Goal: Information Seeking & Learning: Check status

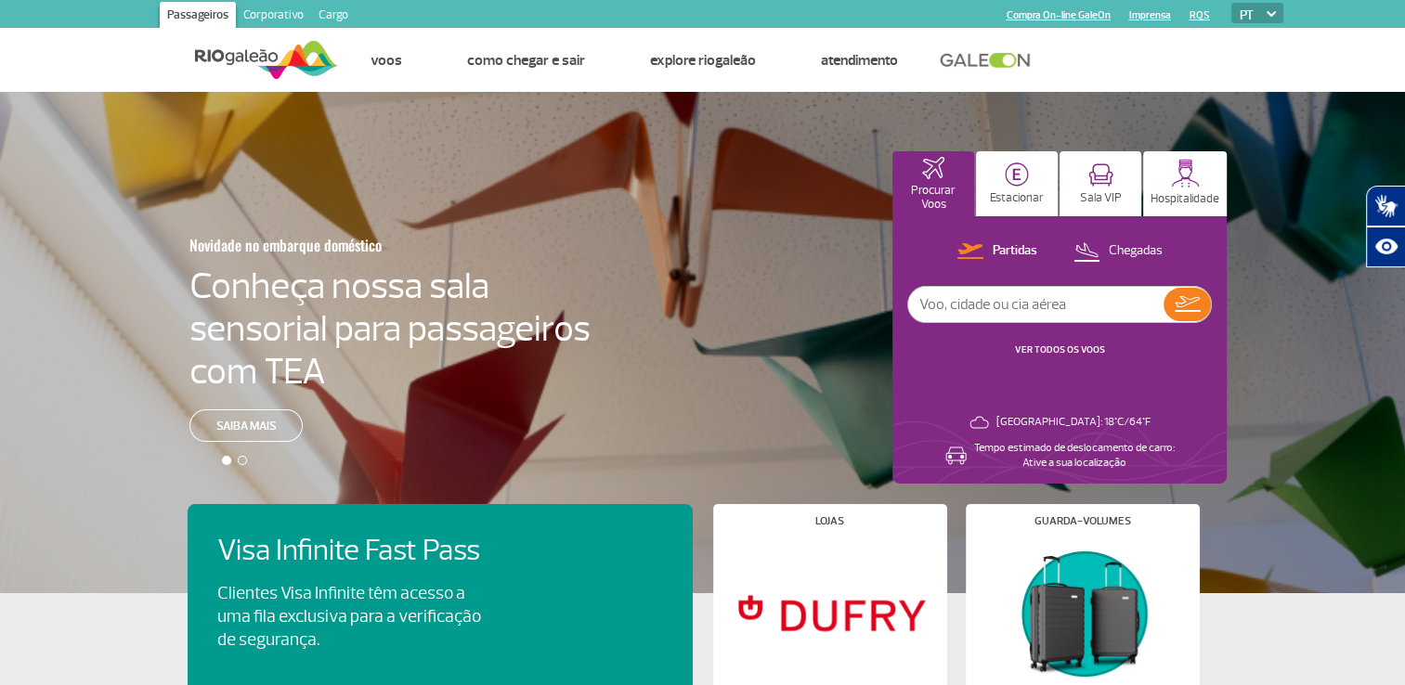
click at [1008, 303] on input "text" at bounding box center [1035, 304] width 255 height 35
click at [1004, 284] on div "Partidas Chegadas belo hori VER TODOS OS VOOS" at bounding box center [1059, 308] width 304 height 137
click at [1003, 305] on input "belo hori" at bounding box center [1035, 304] width 255 height 35
type input "[GEOGRAPHIC_DATA]"
click at [1183, 306] on img at bounding box center [1187, 304] width 26 height 16
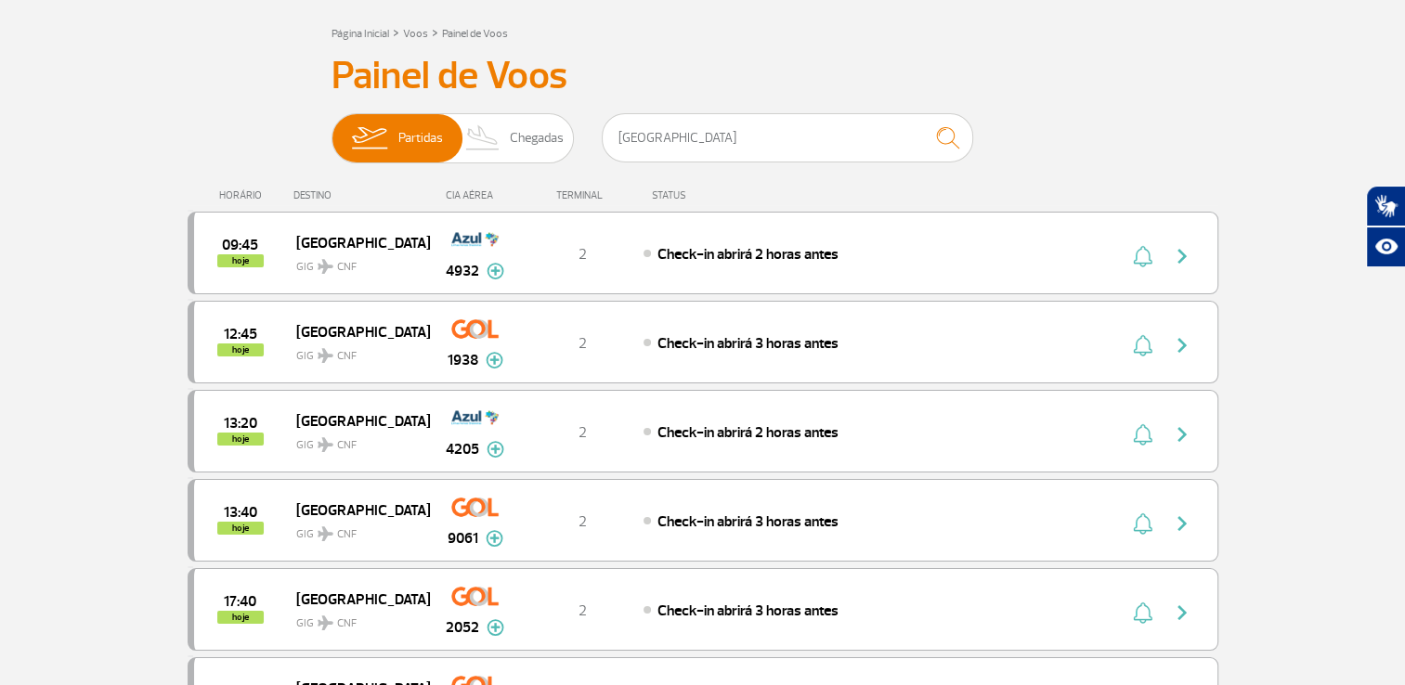
scroll to position [186, 0]
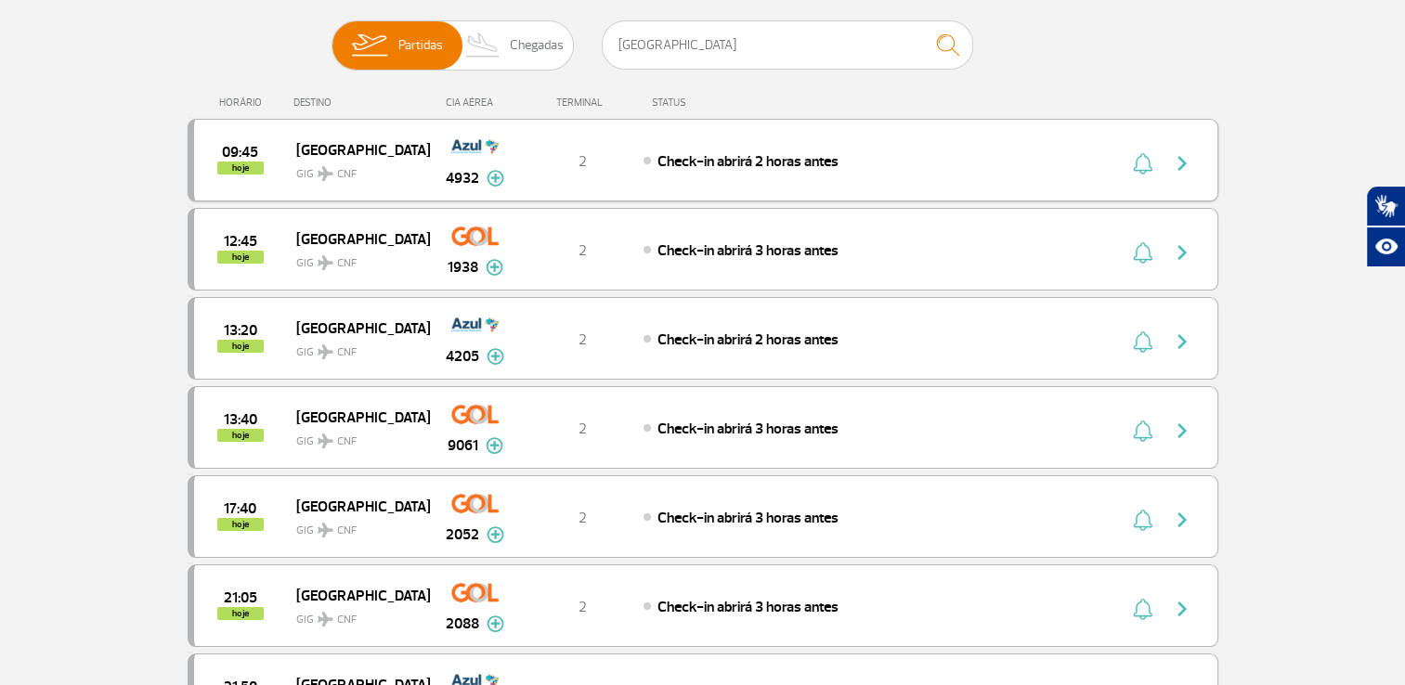
click at [1006, 173] on div "09:45 hoje [GEOGRAPHIC_DATA] GIG CNF 4932 2 Check-in abrirá 2 horas antes Parce…" at bounding box center [703, 160] width 1030 height 83
click at [496, 178] on img at bounding box center [495, 178] width 18 height 17
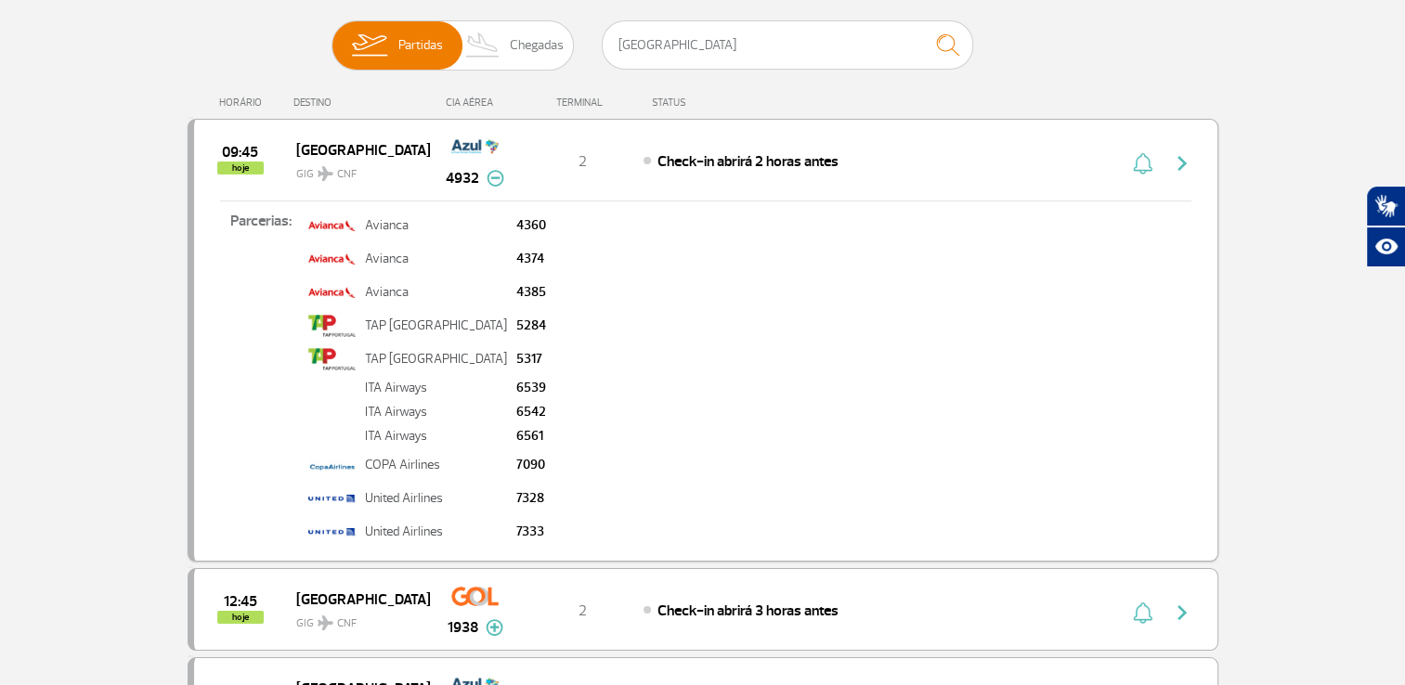
click at [494, 178] on img at bounding box center [495, 178] width 18 height 17
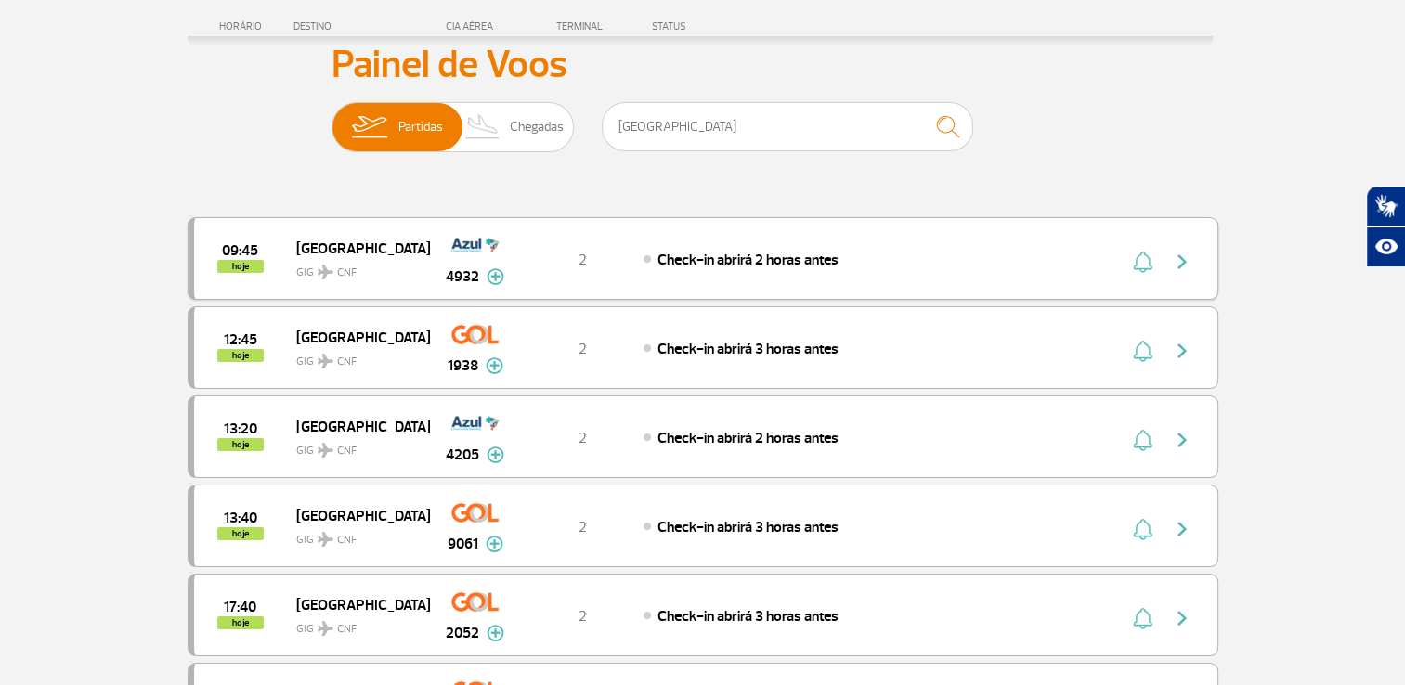
scroll to position [0, 0]
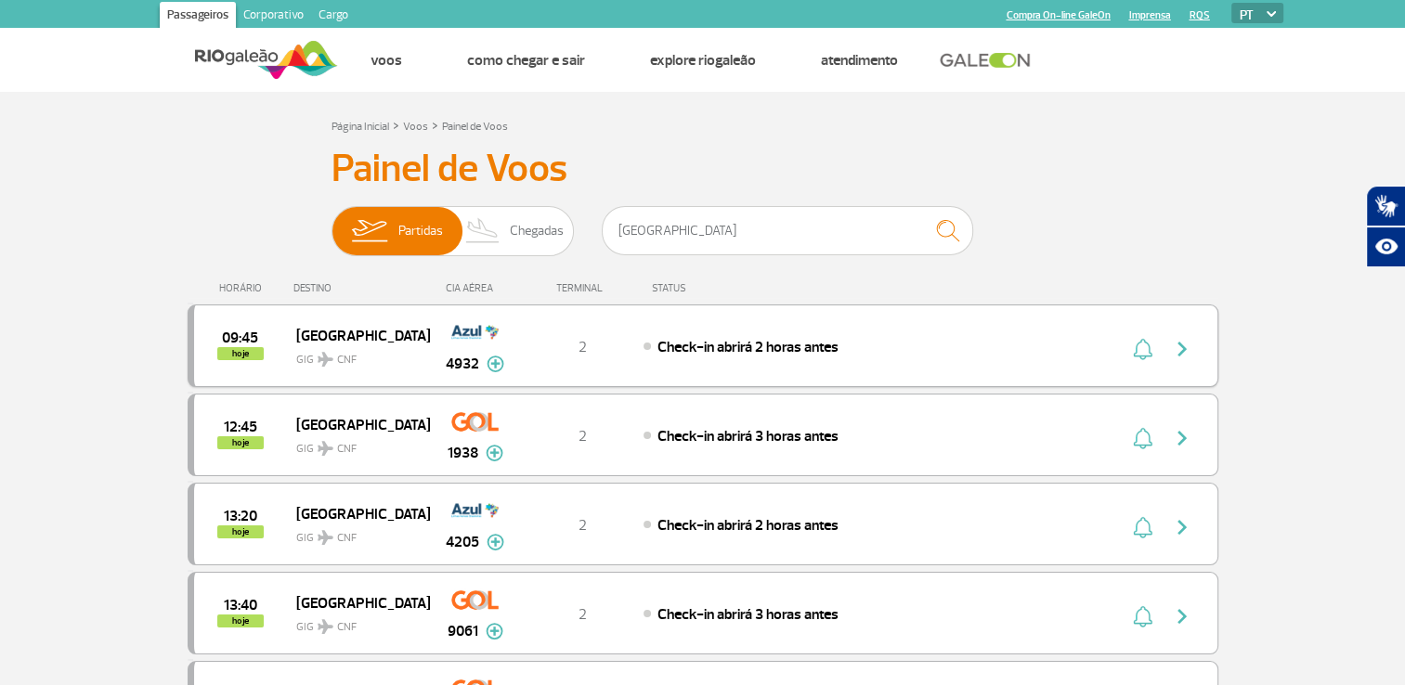
click at [227, 350] on span "hoje" at bounding box center [240, 353] width 46 height 13
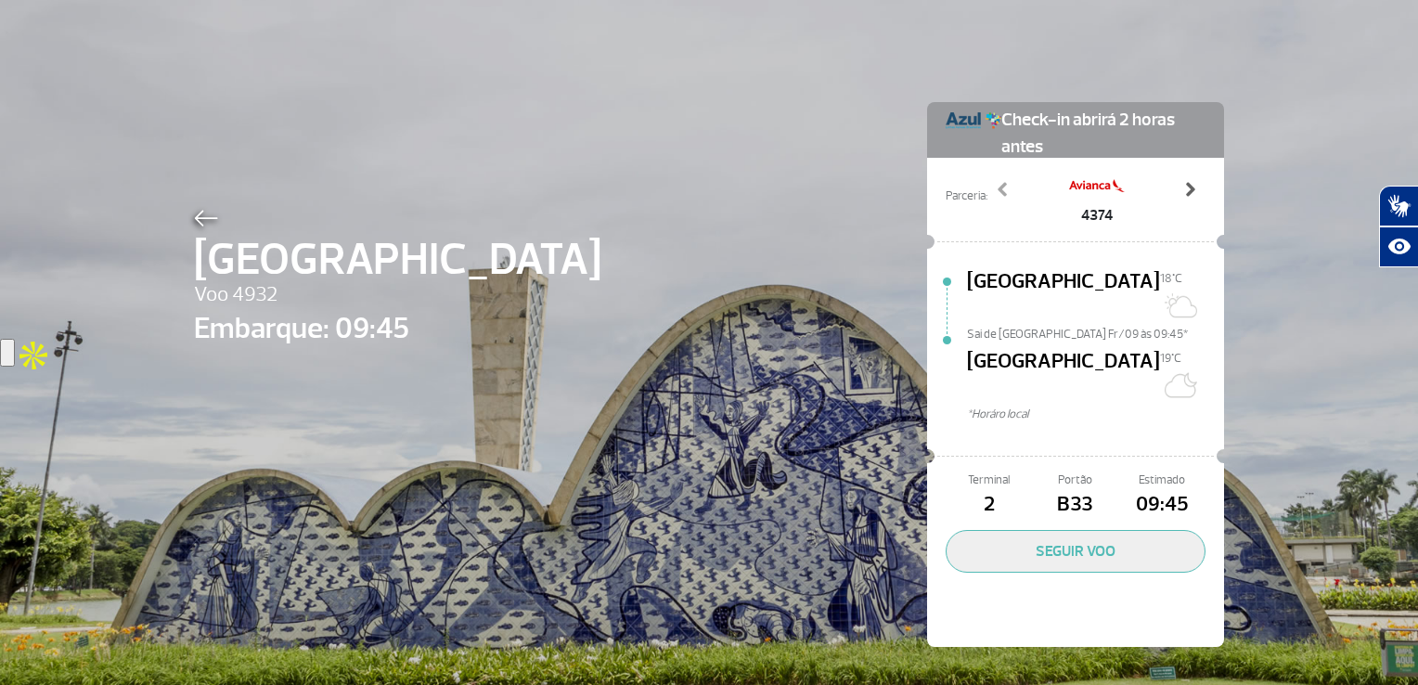
click at [1181, 197] on span at bounding box center [1190, 189] width 19 height 19
click at [1001, 188] on span at bounding box center [1003, 189] width 19 height 19
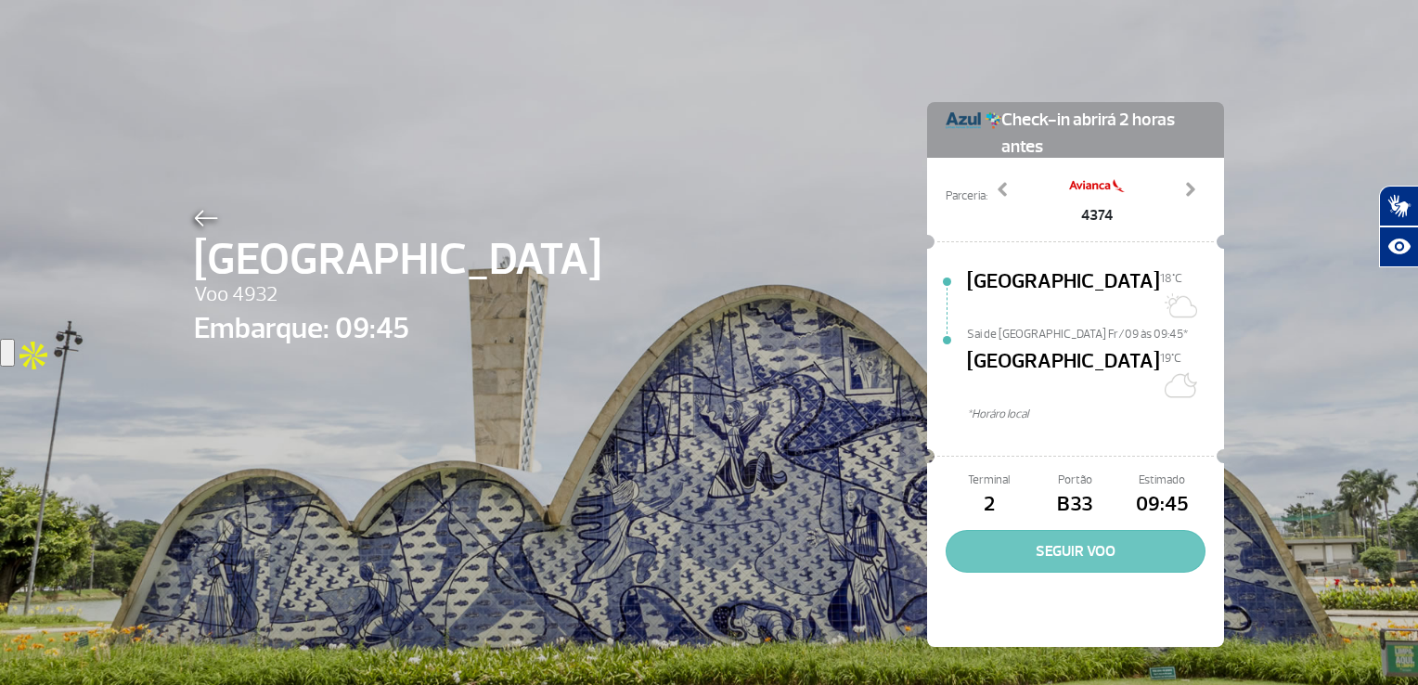
click at [1069, 530] on button "SEGUIR VOO" at bounding box center [1076, 551] width 260 height 43
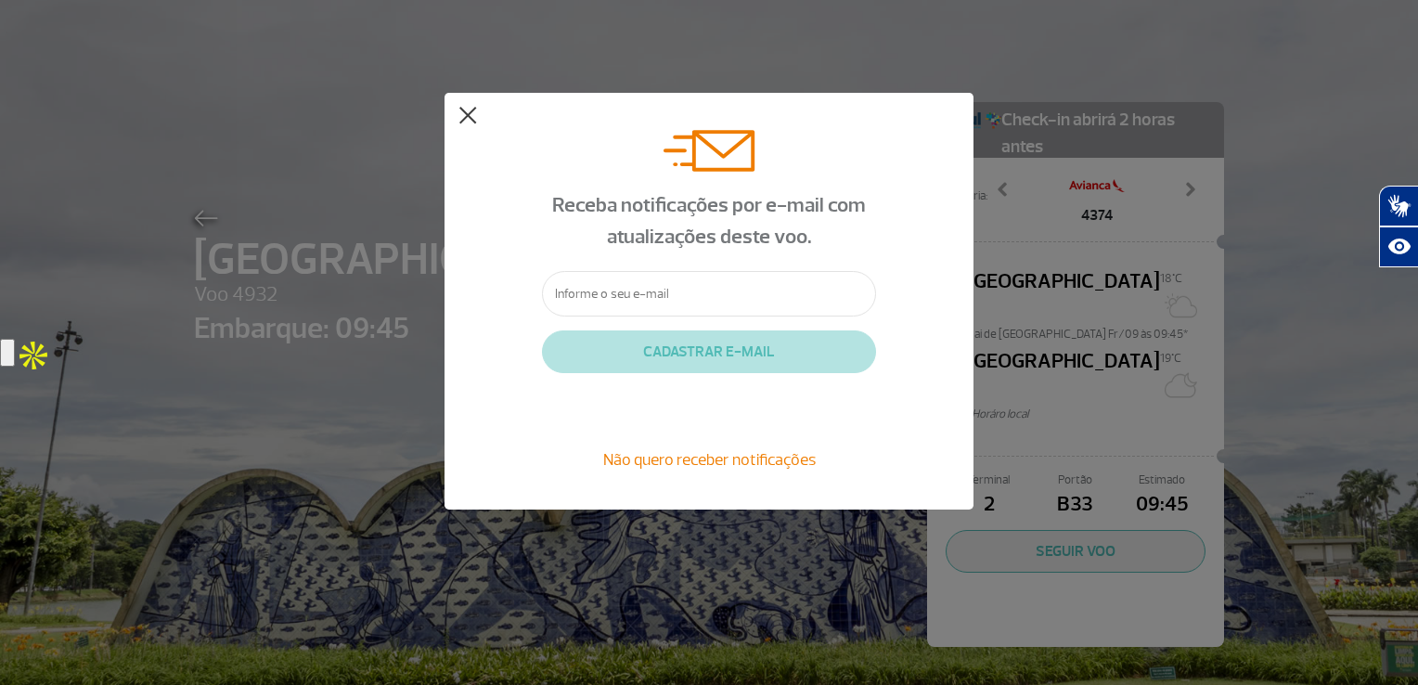
click at [465, 123] on button at bounding box center [468, 116] width 19 height 19
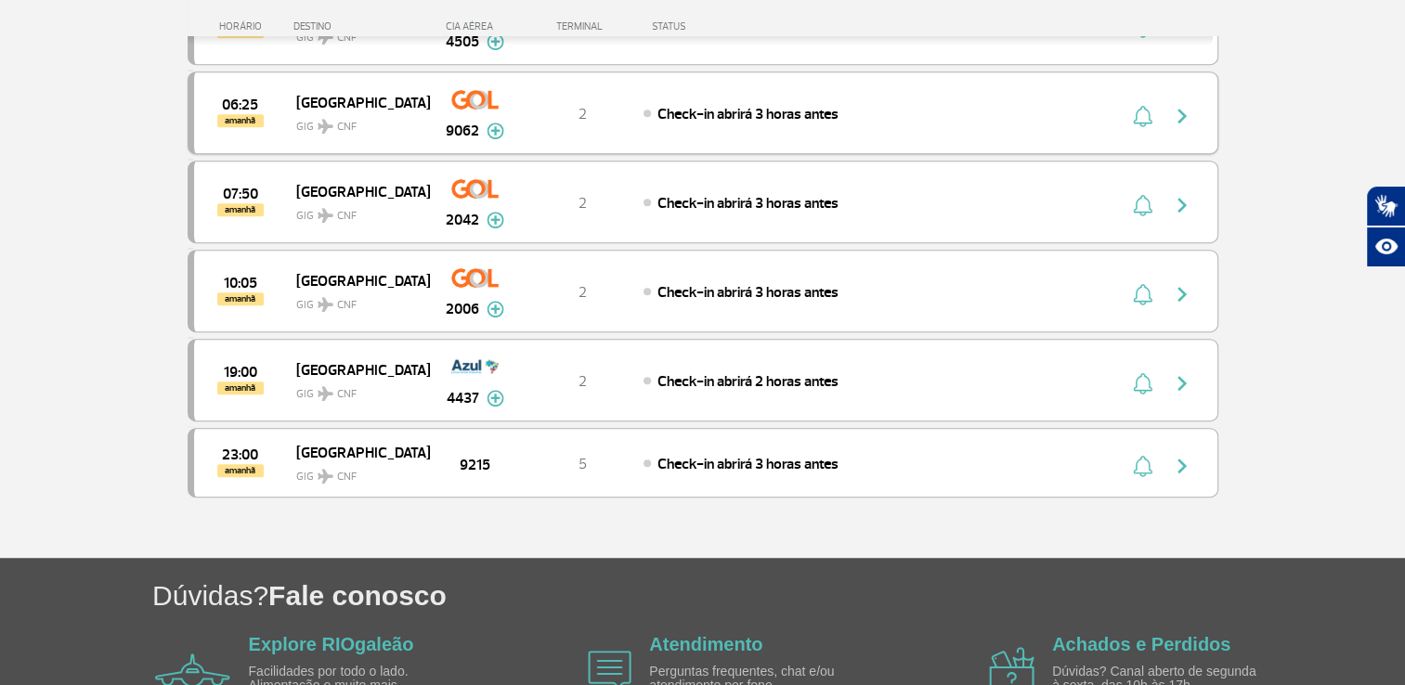
scroll to position [1070, 0]
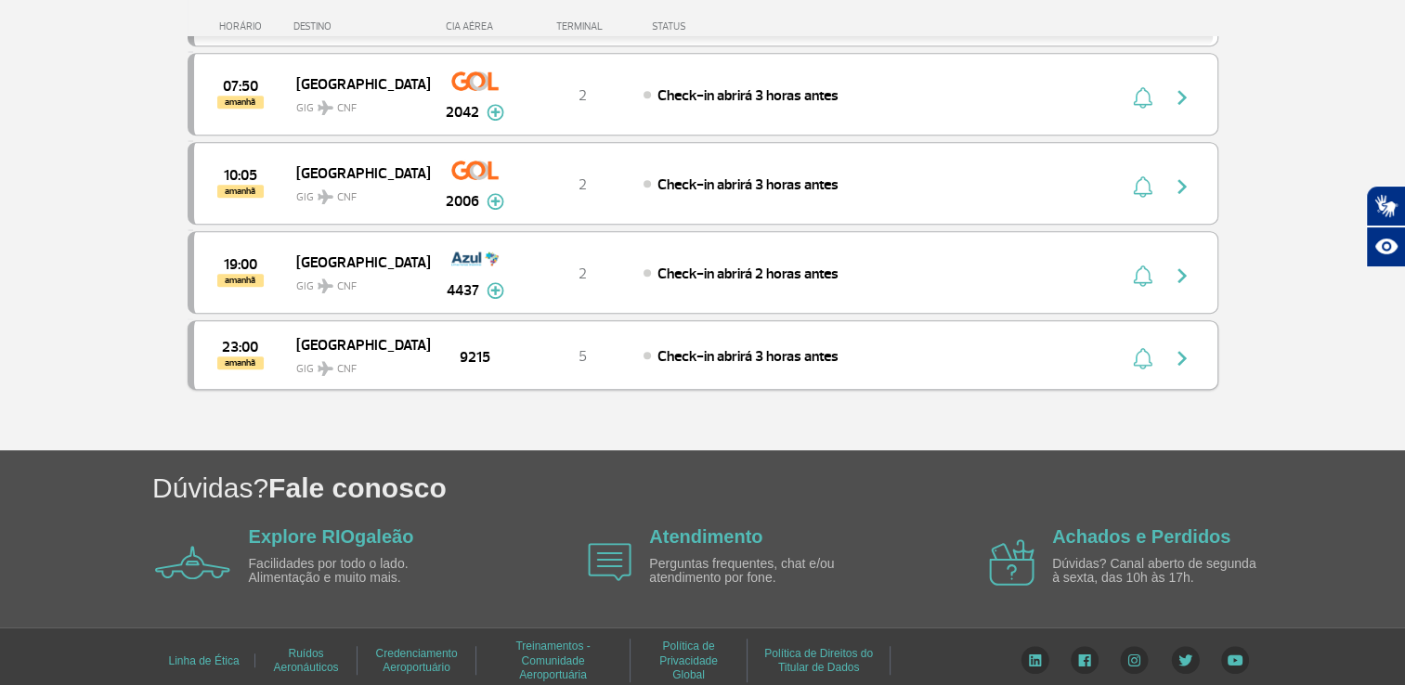
click at [939, 345] on div "Check-in abrirá 3 horas antes" at bounding box center [847, 355] width 409 height 20
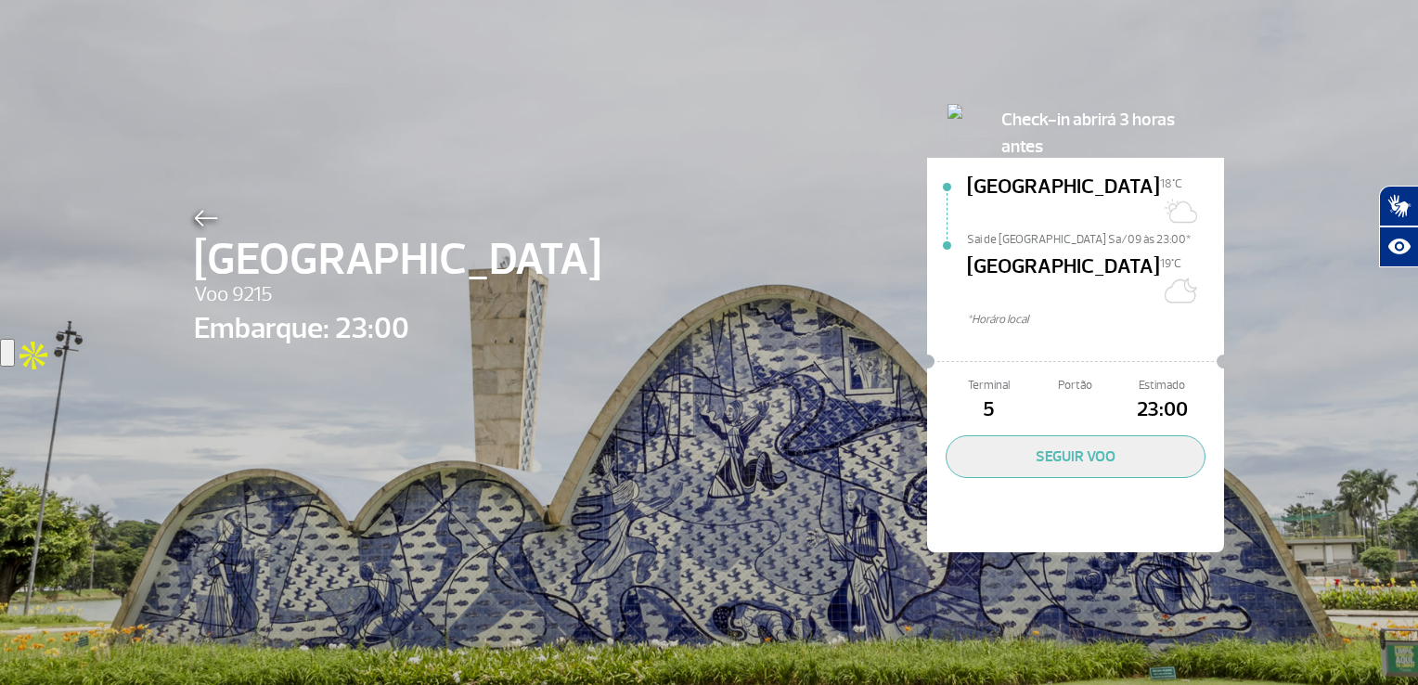
click at [200, 210] on img at bounding box center [206, 218] width 24 height 17
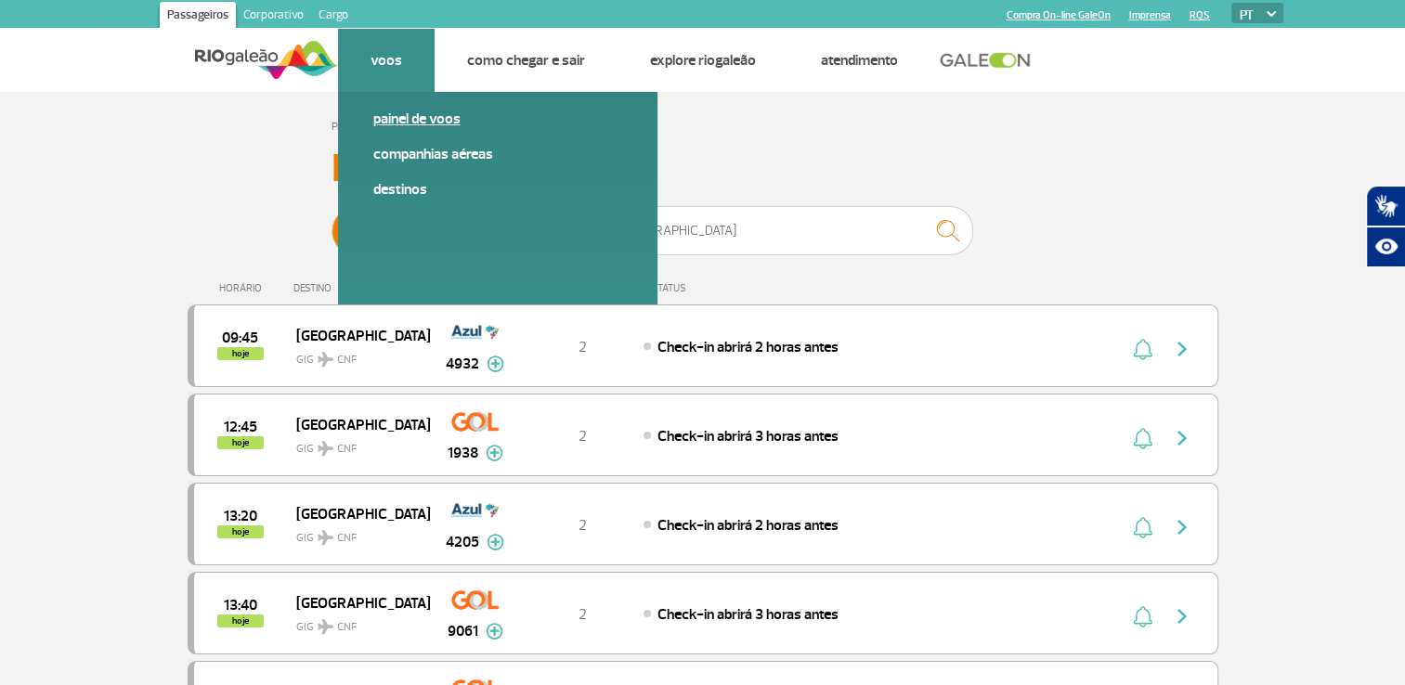
click at [396, 121] on link "Painel de voos" at bounding box center [497, 119] width 249 height 20
